Goal: Register for event/course

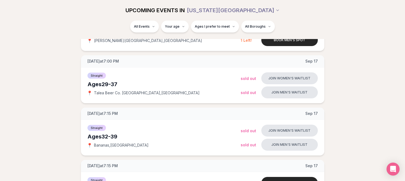
scroll to position [286, 0]
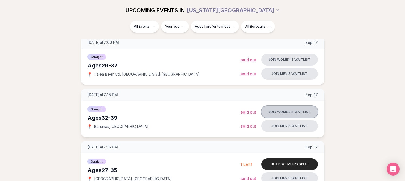
click at [302, 112] on button "Join women's waitlist" at bounding box center [289, 112] width 56 height 12
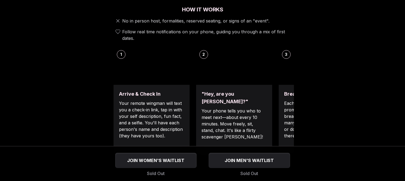
scroll to position [208, 0]
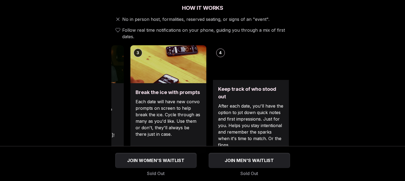
click at [133, 92] on div "Break the ice with prompts Each date will have new convo prompts on screen to h…" at bounding box center [168, 118] width 76 height 71
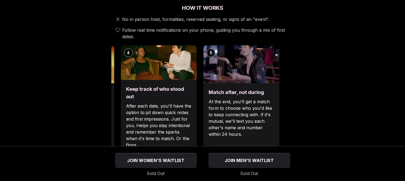
click at [146, 118] on p "After each date, you'll have the option to jot down quick notes and first impre…" at bounding box center [158, 126] width 65 height 46
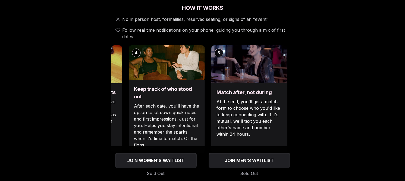
click at [233, 116] on p "At the end, you'll get a match form to choose who you'd like to keep connecting…" at bounding box center [248, 118] width 65 height 39
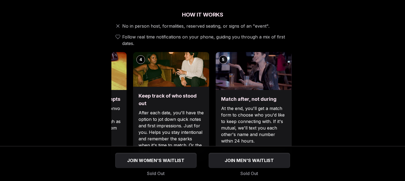
scroll to position [202, 0]
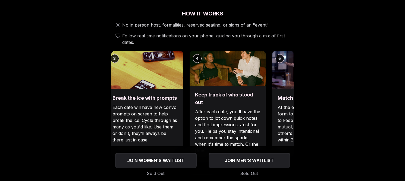
click at [248, 93] on h3 "Keep track of who stood out" at bounding box center [227, 98] width 65 height 15
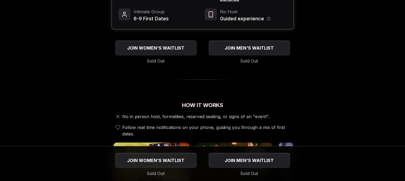
scroll to position [0, 0]
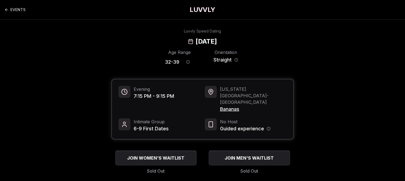
click at [226, 106] on span "Bananas" at bounding box center [253, 110] width 67 height 8
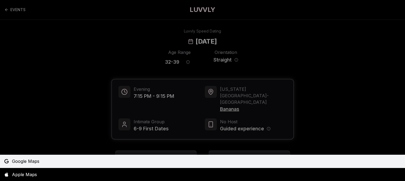
click at [30, 163] on span "Google Maps" at bounding box center [25, 161] width 27 height 7
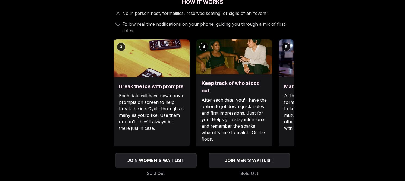
scroll to position [220, 0]
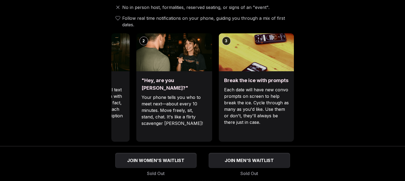
click at [388, 62] on div "Luvvly Speed Dating [DATE] Age Range 32 - 39 Orientation Straight Evening 7:15 …" at bounding box center [202, 154] width 380 height 709
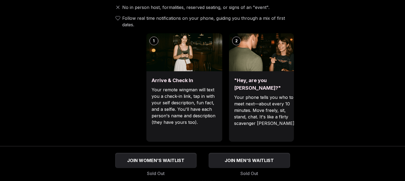
click at [284, 74] on div ""Hey, are you [PERSON_NAME]?" Your phone tells you who to meet next—about every…" at bounding box center [267, 106] width 76 height 71
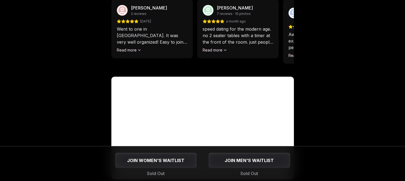
scroll to position [458, 0]
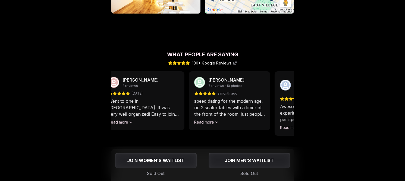
click at [235, 99] on p "speed dating for the modern age. no 2 seater tables with a timer at the front o…" at bounding box center [229, 108] width 71 height 20
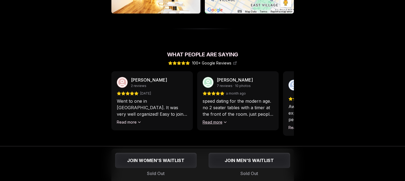
click at [220, 120] on button "Read more" at bounding box center [214, 122] width 25 height 5
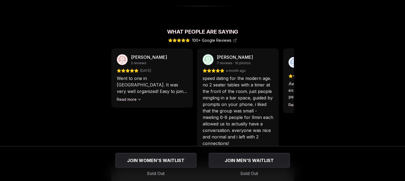
scroll to position [516, 0]
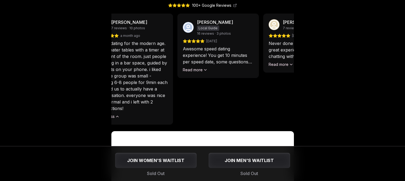
click at [134, 90] on p "speed dating for the modern age. no 2 seater tables with a timer at the front o…" at bounding box center [132, 76] width 71 height 72
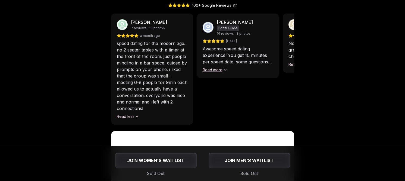
click at [214, 67] on button "Read more" at bounding box center [214, 69] width 25 height 5
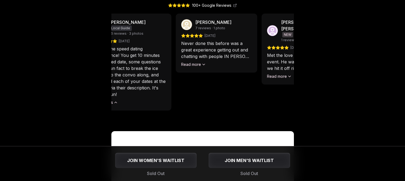
click at [142, 83] on p "Awesome speed dating experience! You get 10 minutes per speed date, some questi…" at bounding box center [130, 72] width 71 height 52
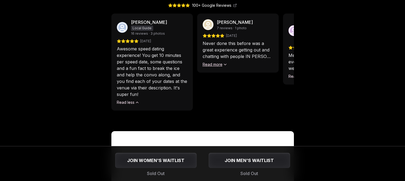
click at [215, 62] on button "Read more" at bounding box center [214, 64] width 25 height 5
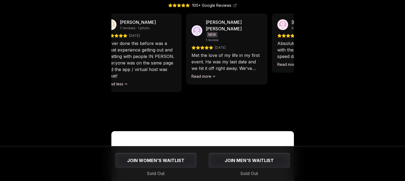
click at [144, 80] on div "[PERSON_NAME] 2 reviews [DATE] Went to one in [GEOGRAPHIC_DATA]. It was very we…" at bounding box center [202, 69] width 182 height 111
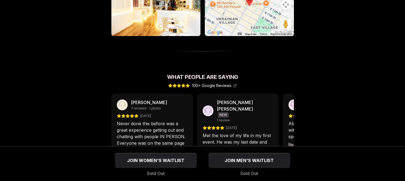
scroll to position [471, 0]
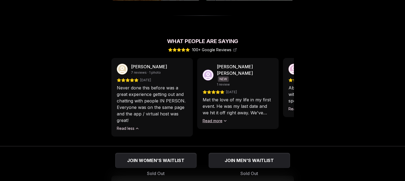
click at [217, 118] on button "Read more" at bounding box center [214, 120] width 25 height 5
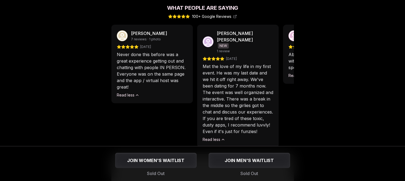
scroll to position [505, 0]
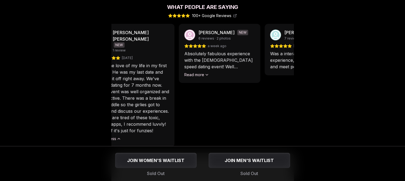
click at [153, 99] on p "Met the love of my life in my first event. He was my last date and we hit it of…" at bounding box center [133, 98] width 71 height 72
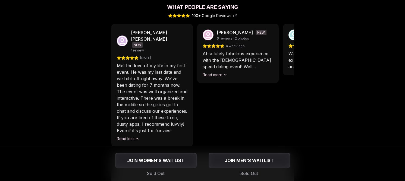
click at [219, 65] on div "[PERSON_NAME] NEW 6 reviews · 2 photos a week ago Absolutely fabulous experienc…" at bounding box center [237, 53] width 81 height 59
click at [217, 72] on button "Read more" at bounding box center [214, 74] width 25 height 5
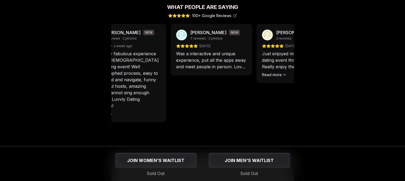
click at [153, 87] on p "Absolutely fabulous experience with the [DEMOGRAPHIC_DATA] speed dating event! …" at bounding box center [125, 79] width 71 height 59
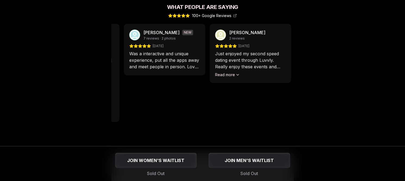
click at [183, 69] on div "[PERSON_NAME] 2 reviews [DATE] Went to one in [GEOGRAPHIC_DATA]. It was very we…" at bounding box center [202, 85] width 182 height 123
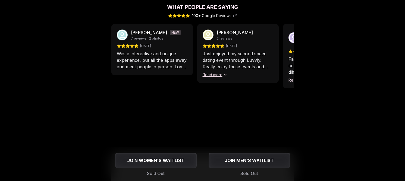
click at [213, 72] on button "Read more" at bounding box center [214, 74] width 25 height 5
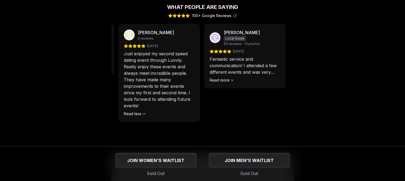
click at [178, 69] on p "Just enjoyed my second speed dating event through Luvvly. Really enjoy these ev…" at bounding box center [159, 79] width 71 height 59
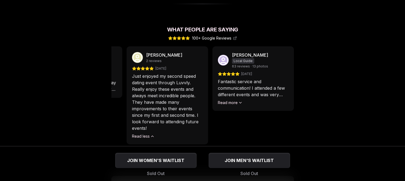
scroll to position [482, 0]
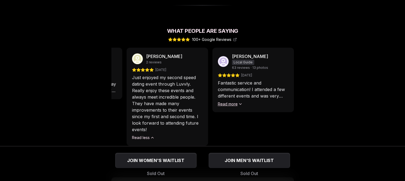
click at [232, 102] on button "Read more" at bounding box center [230, 104] width 25 height 5
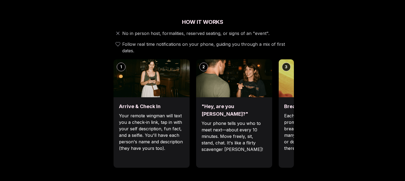
scroll to position [0, 0]
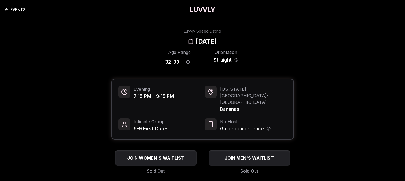
click at [21, 11] on link "EVENTS" at bounding box center [14, 9] width 21 height 11
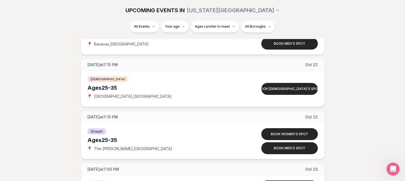
scroll to position [2432, 0]
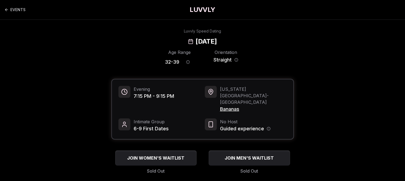
click at [199, 10] on h1 "LUVVLY" at bounding box center [202, 9] width 26 height 9
